Goal: Task Accomplishment & Management: Complete application form

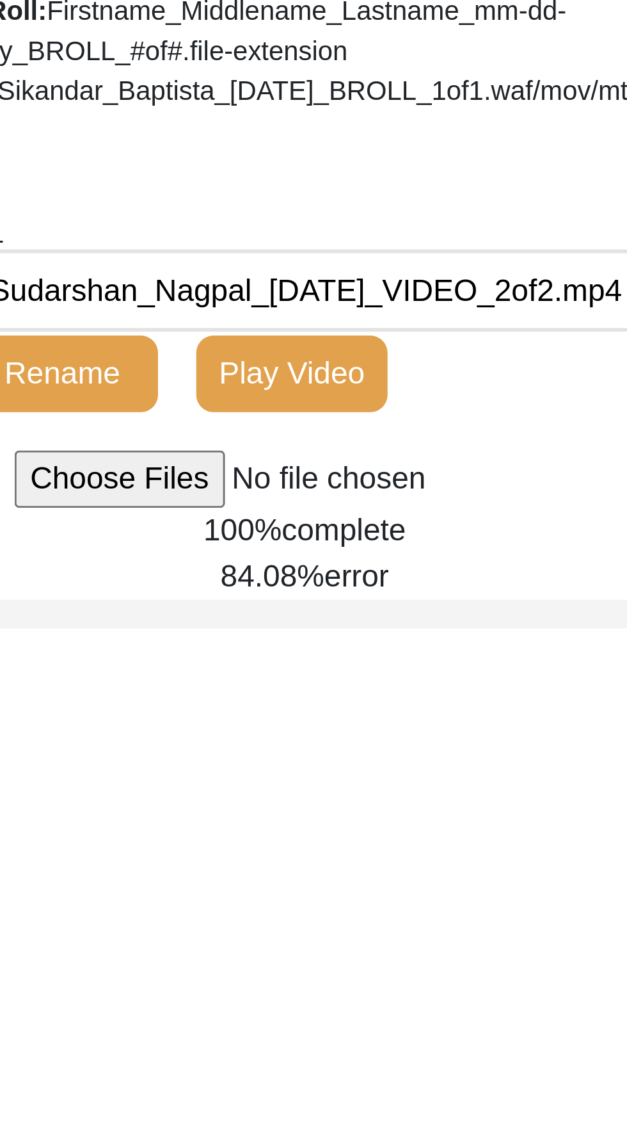
click at [497, 581] on span "error" at bounding box center [508, 575] width 22 height 11
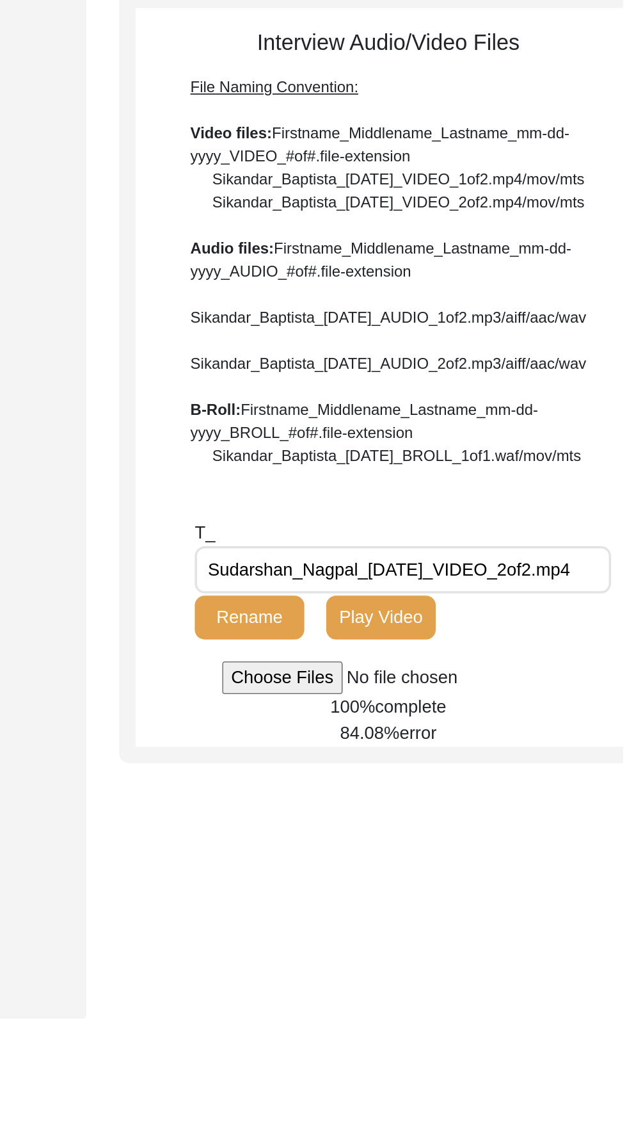
click at [440, 553] on input "file" at bounding box center [490, 543] width 194 height 19
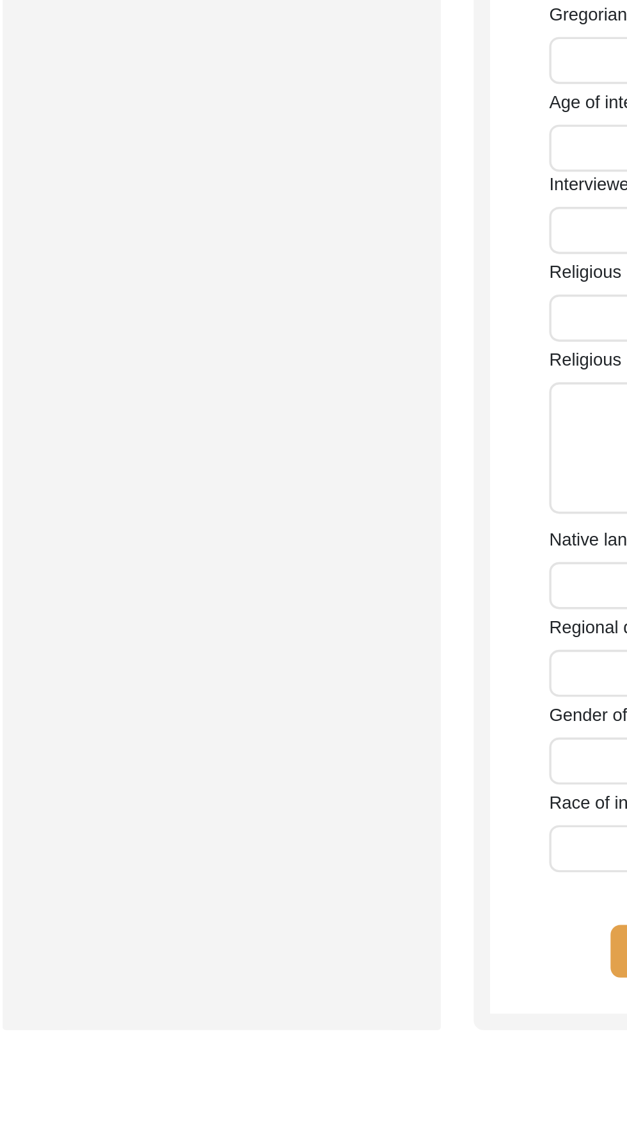
type input "Sudarshan"
type input "[PERSON_NAME]"
type input "[DATE]"
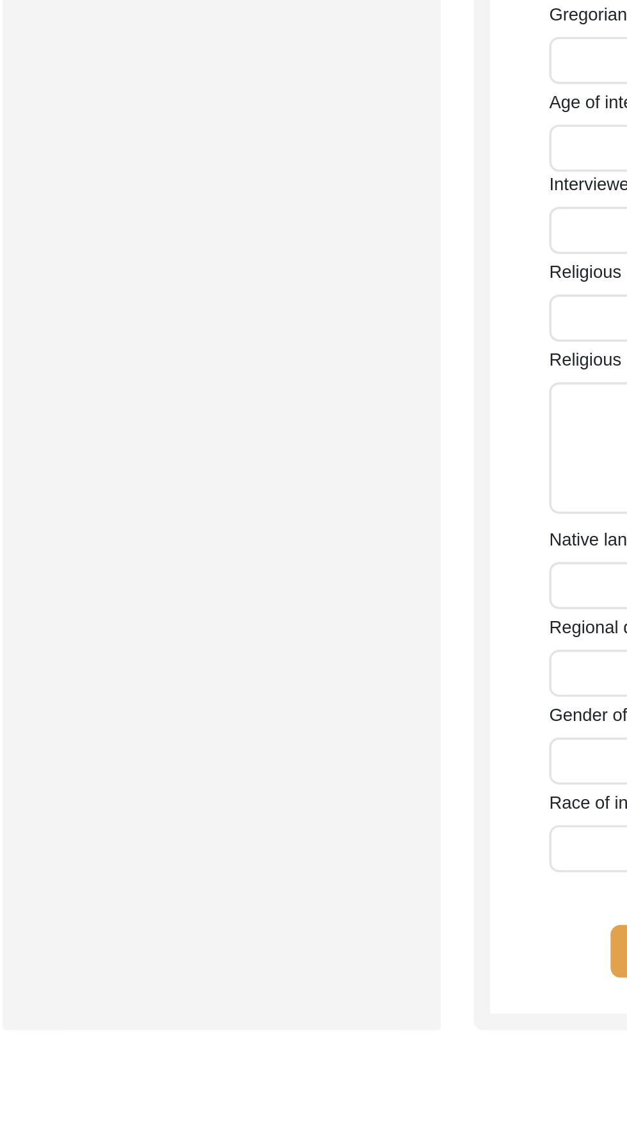
type input "82"
type input "[DEMOGRAPHIC_DATA]"
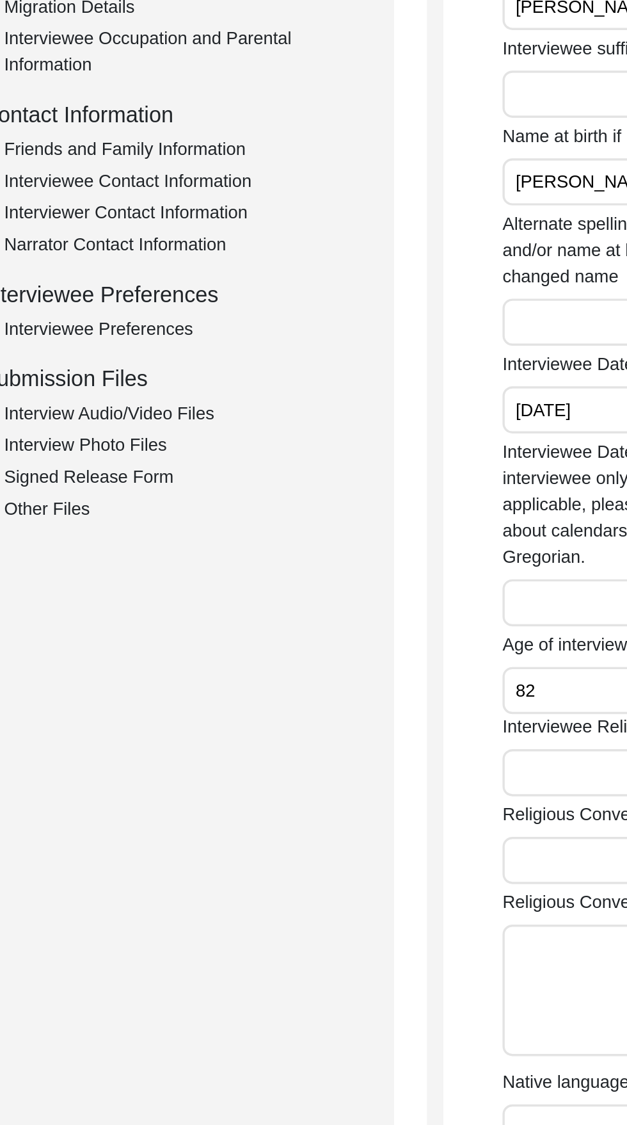
scroll to position [405, 0]
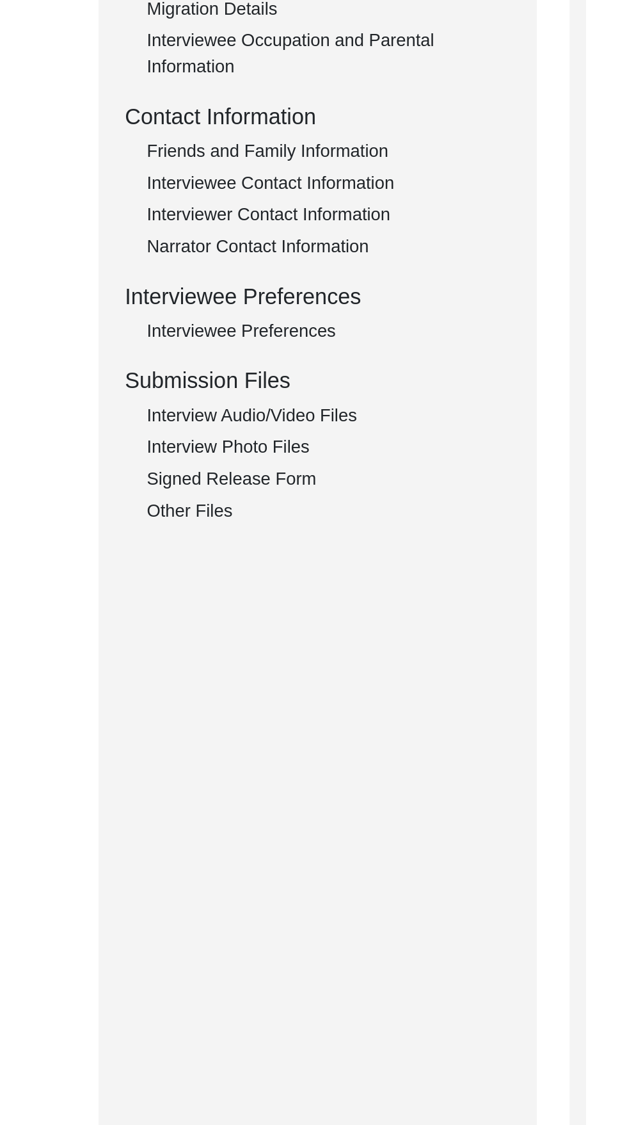
click at [198, 266] on div "Interview Audio/Video Files" at bounding box center [192, 264] width 213 height 15
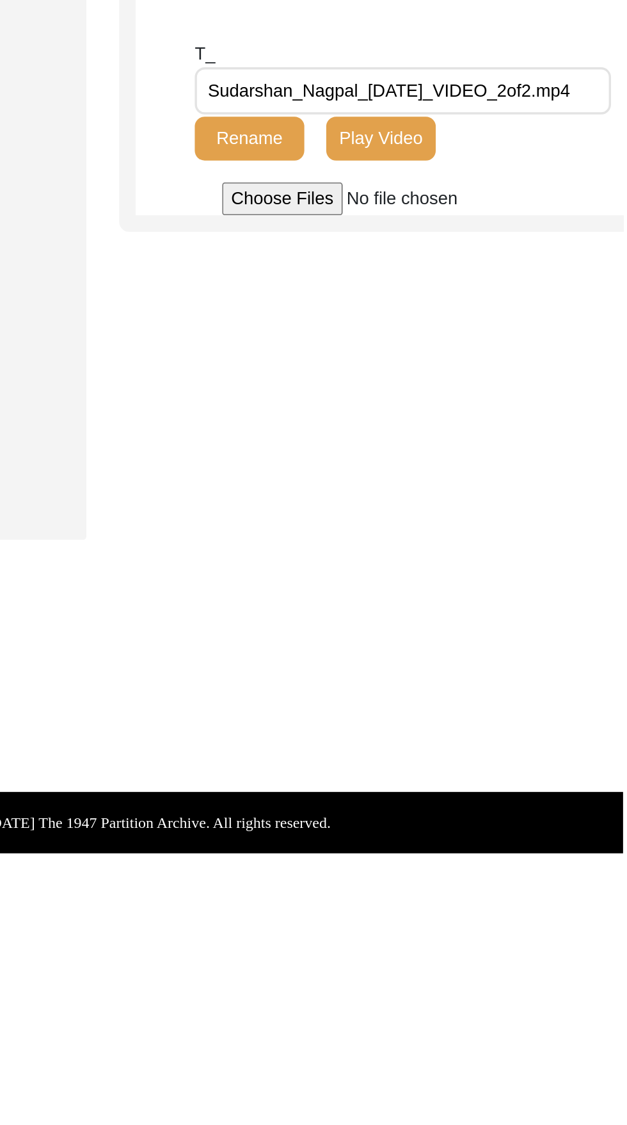
scroll to position [0, 0]
click at [466, 849] on body "The 1947 Partition Archive New Interview Dashboard Logout Back to Dashboard Int…" at bounding box center [313, 463] width 627 height 926
click at [441, 553] on input "file" at bounding box center [490, 543] width 194 height 19
type input "C:\fakepath\Sudarshan_Nagpal_[DATE]_VIDEO_1of2.mp4"
